Goal: Task Accomplishment & Management: Manage account settings

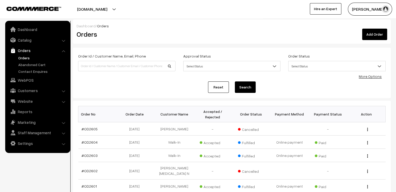
click at [222, 87] on link "Reset" at bounding box center [218, 86] width 21 height 11
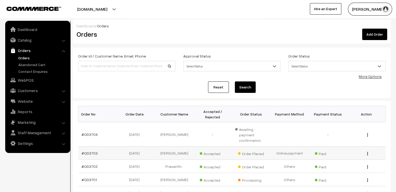
click at [367, 152] on img "button" at bounding box center [367, 153] width 1 height 3
click at [361, 156] on link "View" at bounding box center [344, 161] width 44 height 11
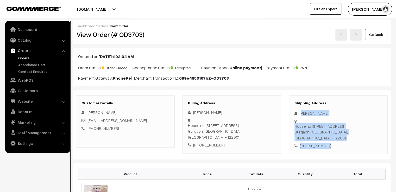
drag, startPoint x: 300, startPoint y: 114, endPoint x: 329, endPoint y: 156, distance: 50.6
click at [329, 156] on div "Customer Details Kamal Deep komal2206sharma@gmail.com +91 7836846666 Billing Ad…" at bounding box center [232, 124] width 318 height 69
click at [347, 110] on div "Shipping Address Kamal Deep House no 2301 first floor street number 120, Block …" at bounding box center [338, 124] width 99 height 59
drag, startPoint x: 298, startPoint y: 111, endPoint x: 334, endPoint y: 150, distance: 53.6
click at [334, 150] on div "Shipping Address Kamal Deep House no 2301 first floor street number 120, Block …" at bounding box center [338, 124] width 99 height 59
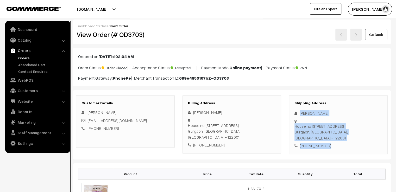
copy div "Kamal Deep House no 2301 first floor street number 120, Block E laxman vihar Gu…"
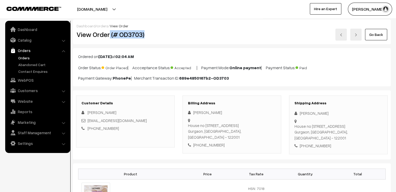
drag, startPoint x: 109, startPoint y: 34, endPoint x: 152, endPoint y: 39, distance: 43.0
click at [152, 39] on div "View Order (# OD3703)" at bounding box center [126, 35] width 106 height 12
copy h2 "(# OD3703)"
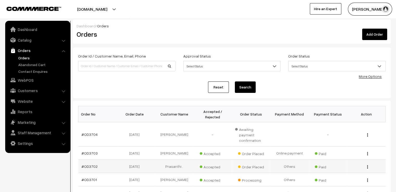
click at [366, 164] on div "View" at bounding box center [366, 166] width 32 height 5
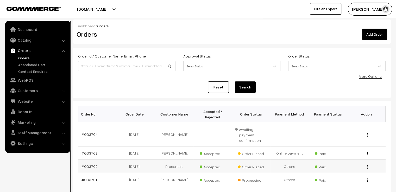
click at [366, 164] on div "View" at bounding box center [366, 166] width 32 height 5
drag, startPoint x: 366, startPoint y: 155, endPoint x: 399, endPoint y: 164, distance: 34.1
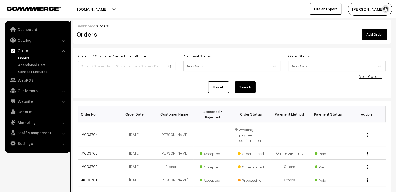
click at [380, 161] on td "View" at bounding box center [366, 166] width 39 height 13
click at [341, 146] on td "Paid" at bounding box center [328, 152] width 39 height 13
click at [219, 89] on link "Reset" at bounding box center [218, 86] width 21 height 11
click at [365, 164] on div "View" at bounding box center [366, 166] width 32 height 5
click at [367, 165] on button "button" at bounding box center [367, 167] width 1 height 4
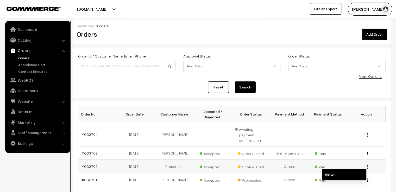
click at [360, 169] on link "View" at bounding box center [344, 174] width 44 height 11
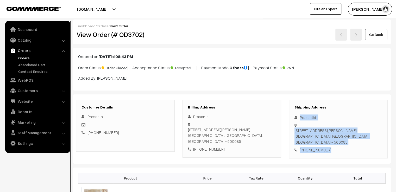
drag, startPoint x: 297, startPoint y: 115, endPoint x: 335, endPoint y: 157, distance: 56.8
click at [335, 157] on div "Shipping Address Prasanthi . Flat no :1811,Manjeera Majestic Home,JNTU-Hitech C…" at bounding box center [338, 129] width 99 height 59
copy div "Prasanthi . Flat no :1811,Manjeera Majestic Home,JNTU-Hitech City Road,, Beside…"
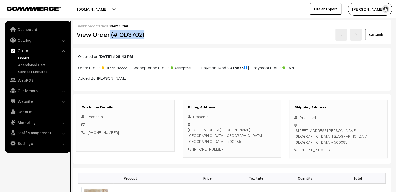
drag, startPoint x: 110, startPoint y: 36, endPoint x: 178, endPoint y: 44, distance: 68.4
click at [178, 44] on div "Dashboard / orders / View Order View Order (# OD3702) Go Back" at bounding box center [232, 32] width 318 height 25
copy h2 "(# OD3702)"
